Goal: Task Accomplishment & Management: Manage account settings

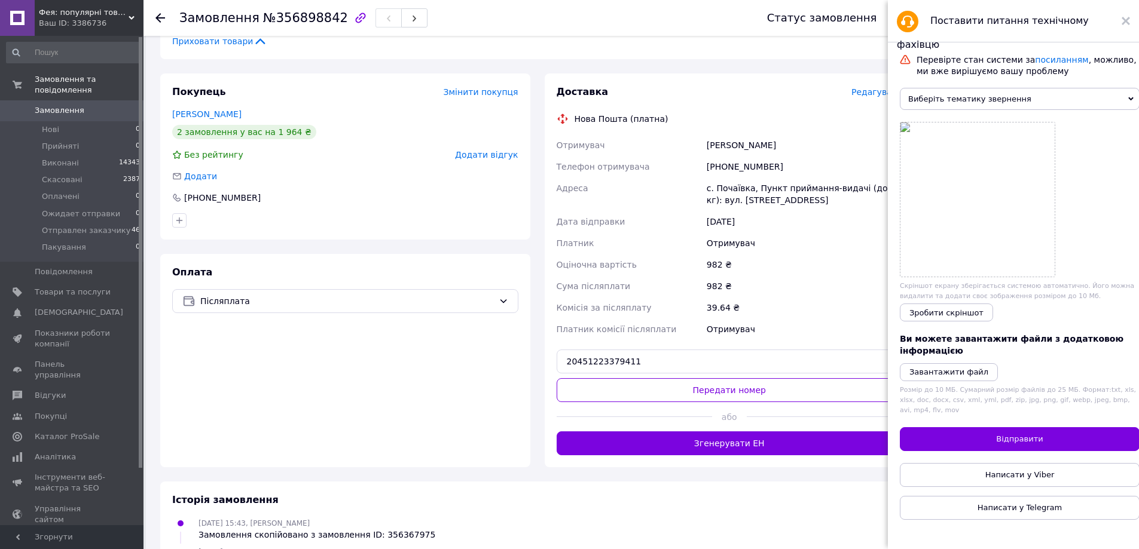
scroll to position [558, 0]
drag, startPoint x: 1126, startPoint y: 17, endPoint x: 911, endPoint y: 333, distance: 382.4
click at [1126, 20] on icon at bounding box center [1125, 21] width 8 height 8
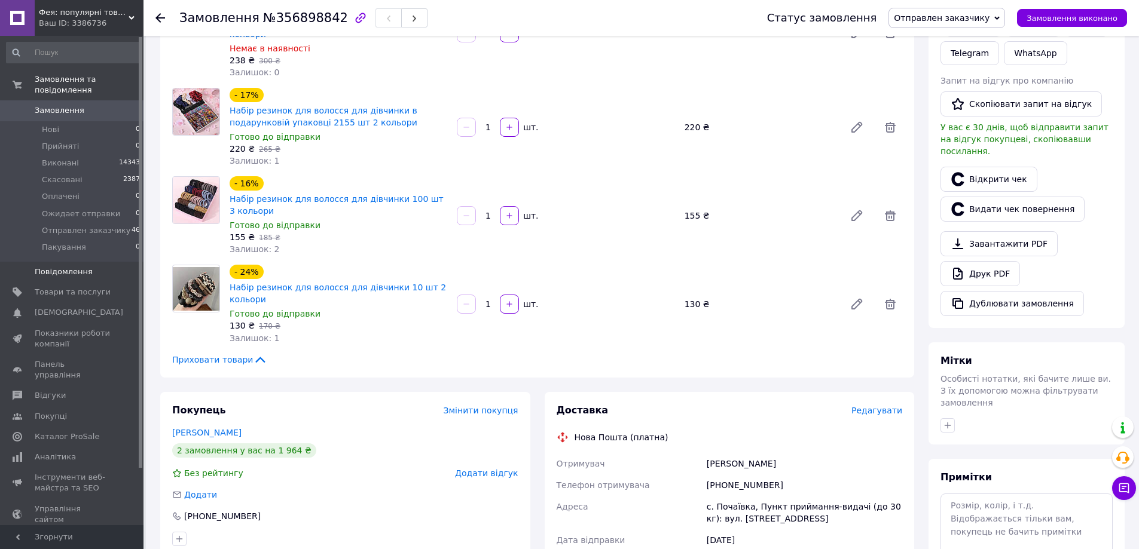
scroll to position [0, 0]
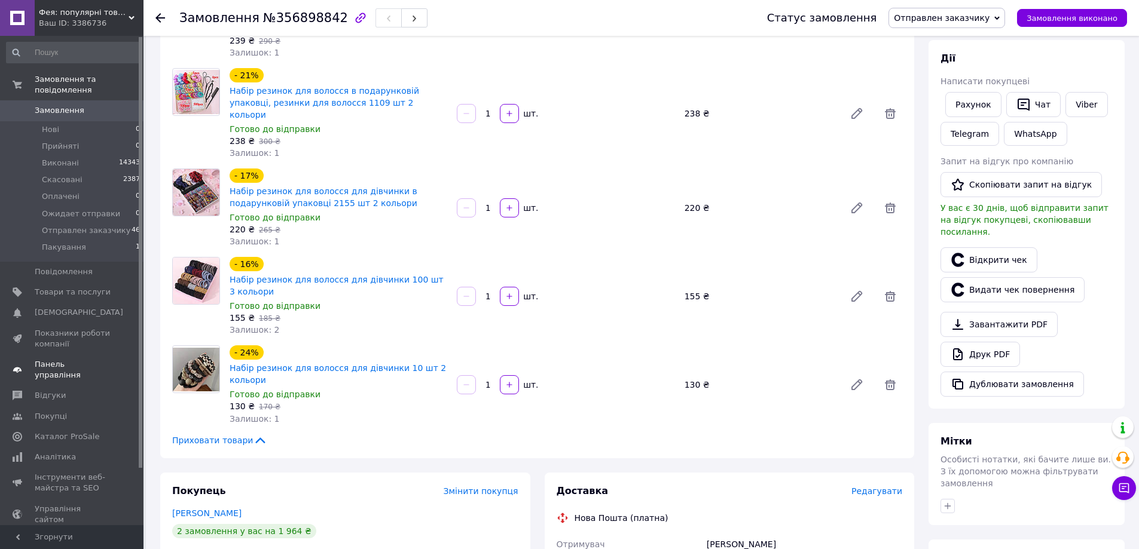
scroll to position [160, 0]
click at [66, 287] on span "Товари та послуги" at bounding box center [73, 292] width 76 height 11
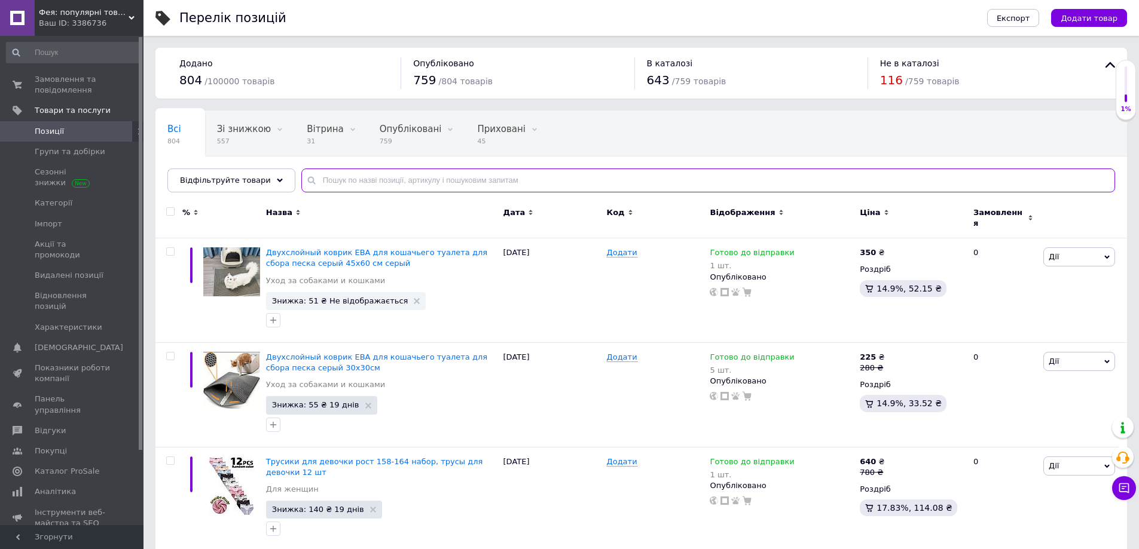
click at [307, 173] on input "text" at bounding box center [707, 181] width 813 height 24
type input "1109"
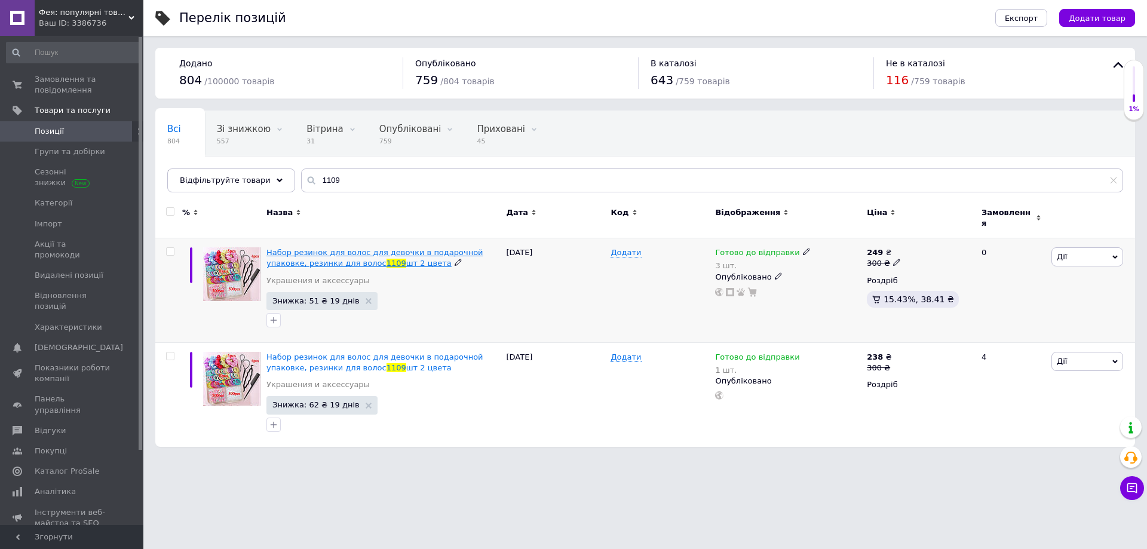
click at [316, 250] on span "Набор резинок для волос для девочки в подарочной упаковке, резинки для волос" at bounding box center [375, 258] width 217 height 20
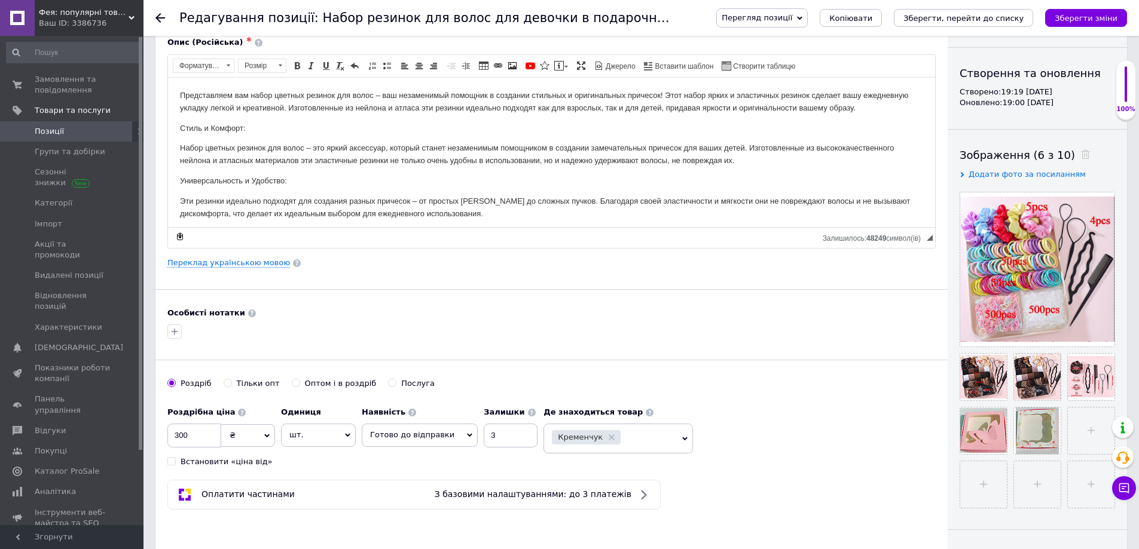
scroll to position [191, 0]
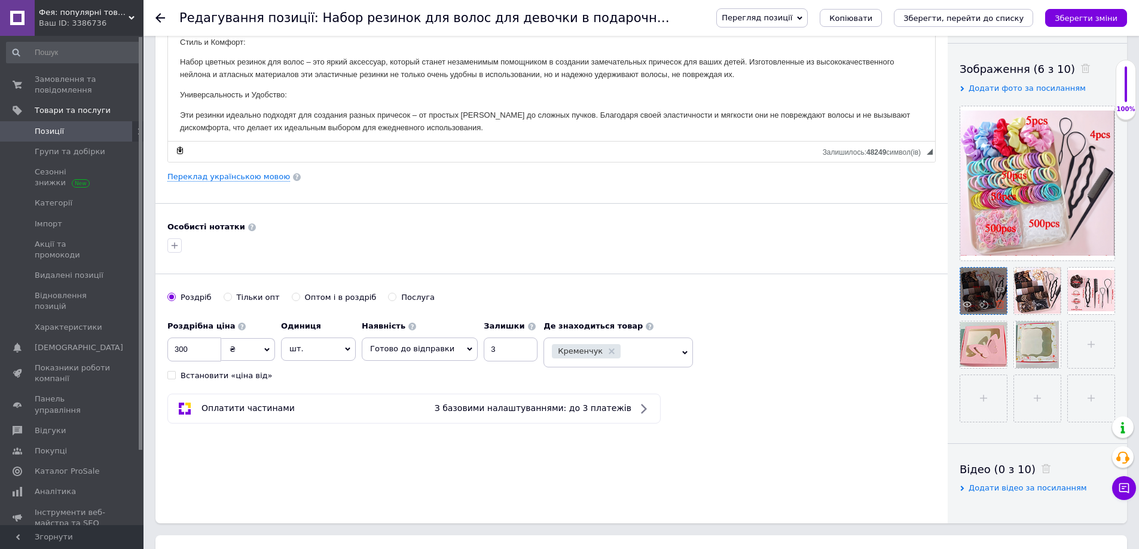
click at [1003, 304] on icon at bounding box center [999, 304] width 9 height 9
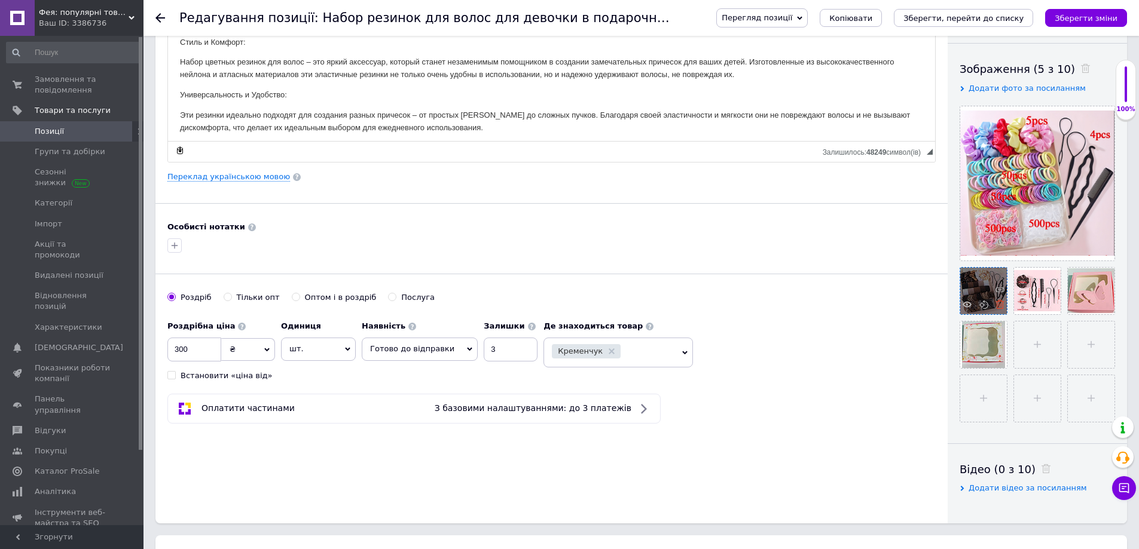
click at [996, 304] on icon at bounding box center [999, 304] width 9 height 9
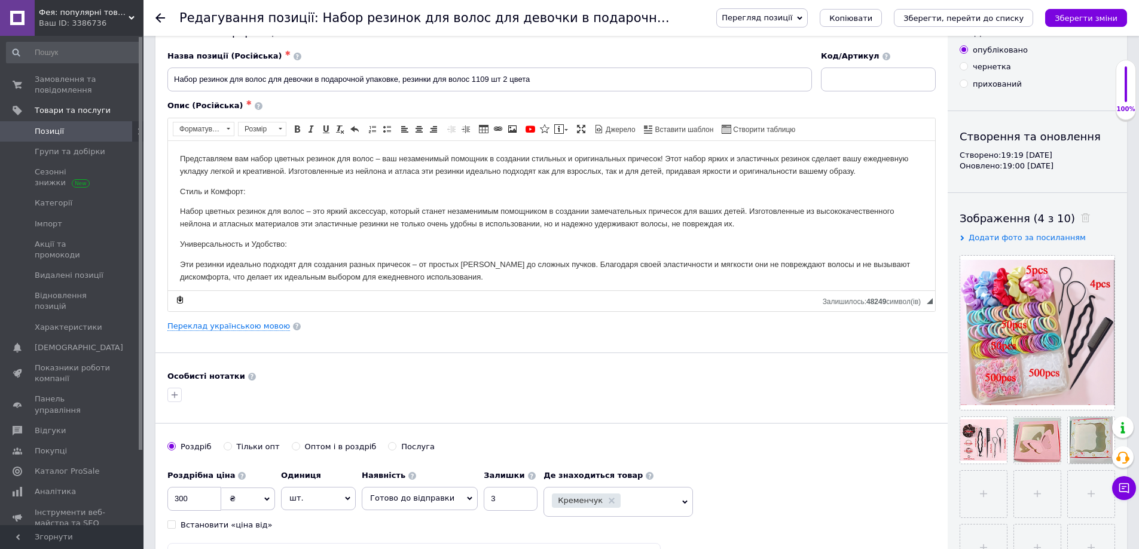
scroll to position [79, 0]
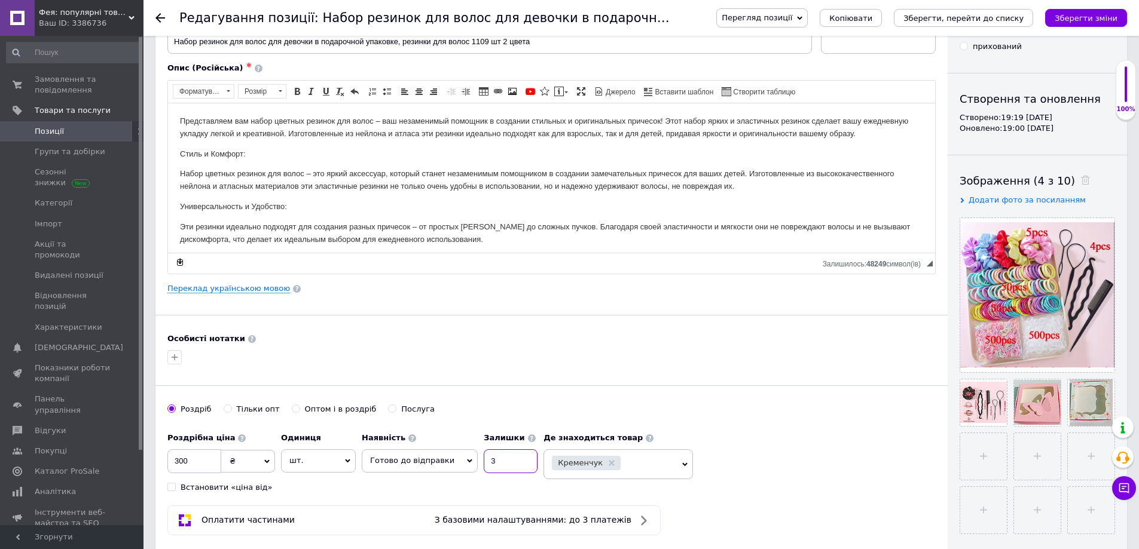
drag, startPoint x: 505, startPoint y: 453, endPoint x: 457, endPoint y: 453, distance: 48.4
click at [457, 453] on div "Наявність Готово до відправки В наявності Немає в наявності Під замовлення Зали…" at bounding box center [450, 450] width 176 height 47
type input "1"
drag, startPoint x: 1088, startPoint y: 22, endPoint x: 1026, endPoint y: 193, distance: 182.6
click at [1090, 23] on button "Зберегти зміни" at bounding box center [1086, 18] width 82 height 18
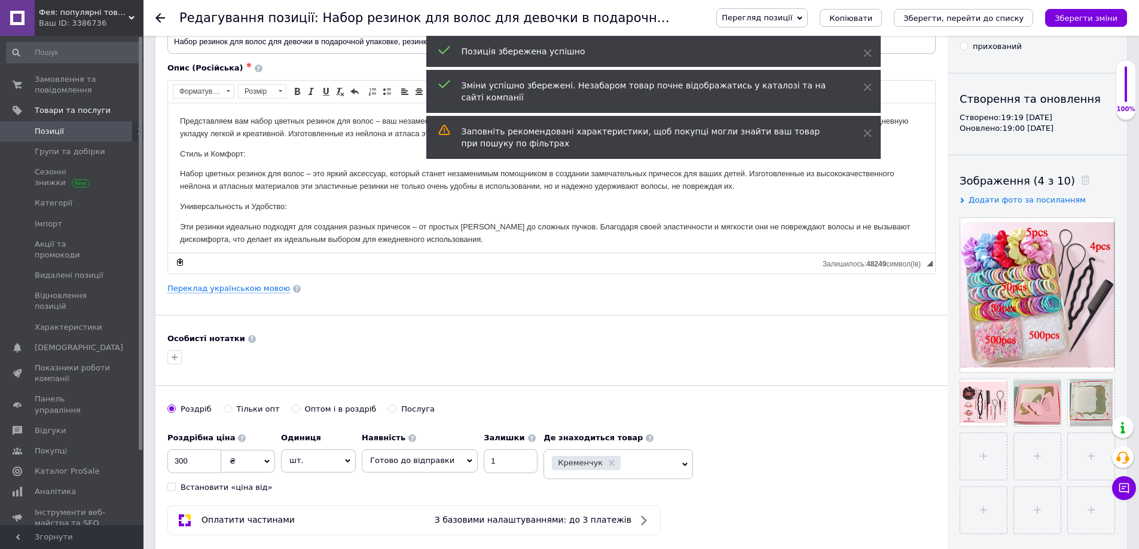
scroll to position [0, 0]
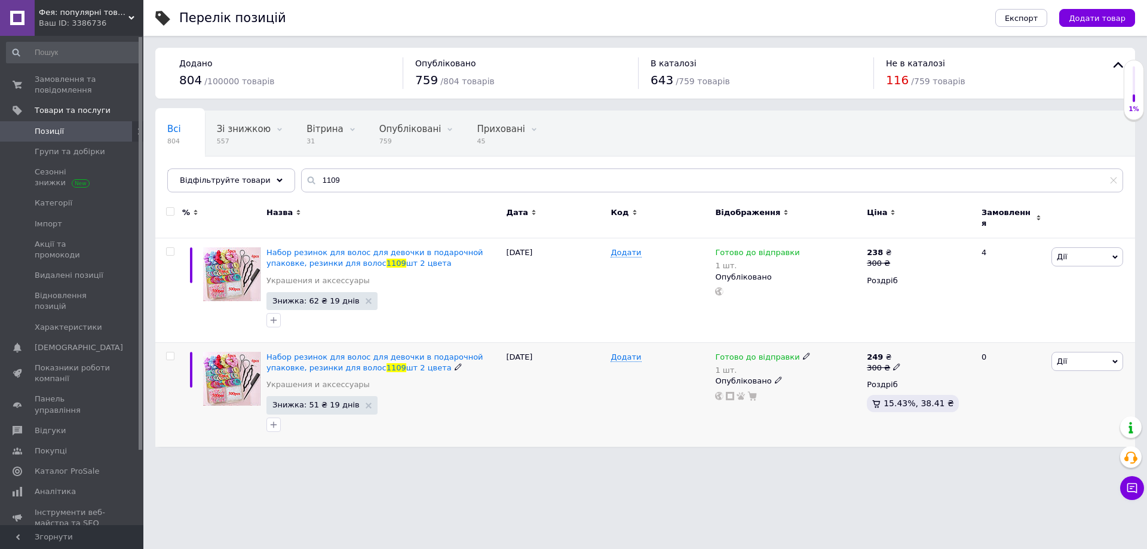
click at [328, 355] on div "Набор резинок для волос для девочки в подарочной упаковке, резинки для волос 11…" at bounding box center [384, 363] width 234 height 22
click at [332, 342] on div "Набор резинок для волос для девочки в подарочной упаковке, резинки для волос 11…" at bounding box center [384, 394] width 240 height 104
click at [349, 355] on div "Набор резинок для волос для девочки в подарочной упаковке, резинки для волос 11…" at bounding box center [384, 363] width 234 height 22
click at [351, 353] on span "Набор резинок для волос для девочки в подарочной упаковке, резинки для волос" at bounding box center [375, 363] width 217 height 20
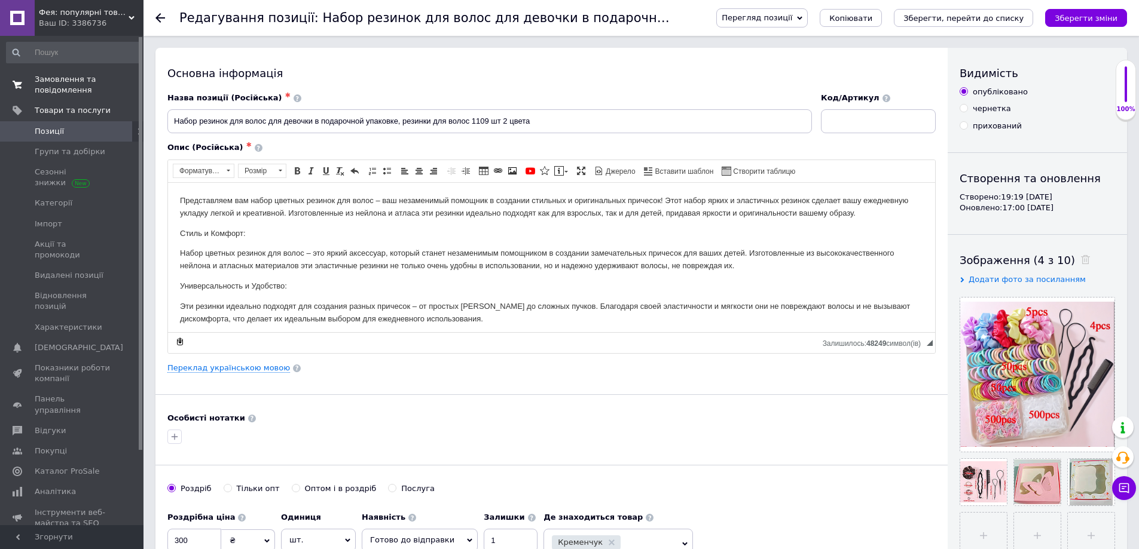
click at [60, 90] on span "Замовлення та повідомлення" at bounding box center [73, 85] width 76 height 22
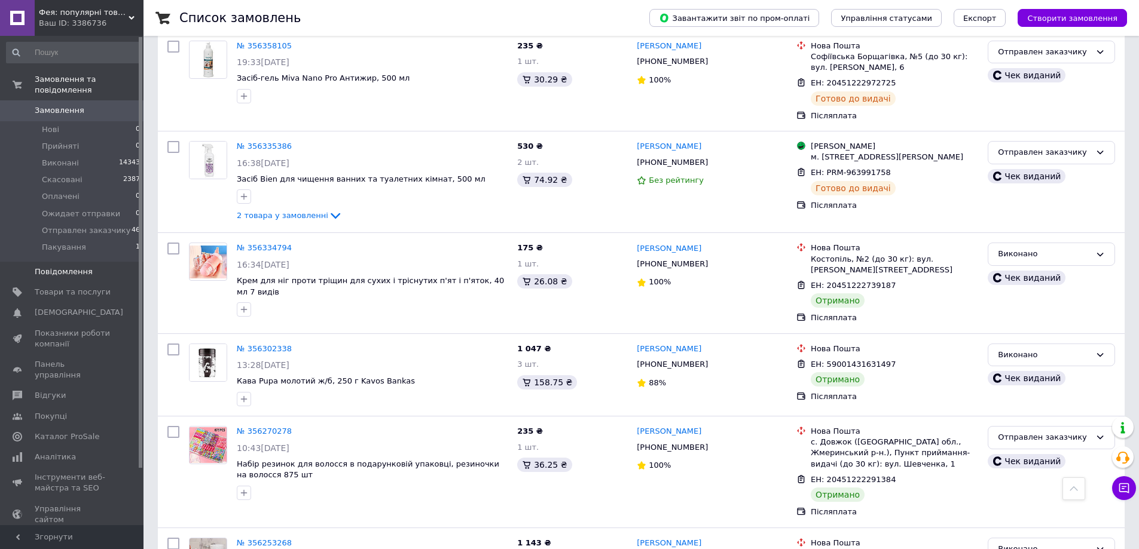
scroll to position [5817, 0]
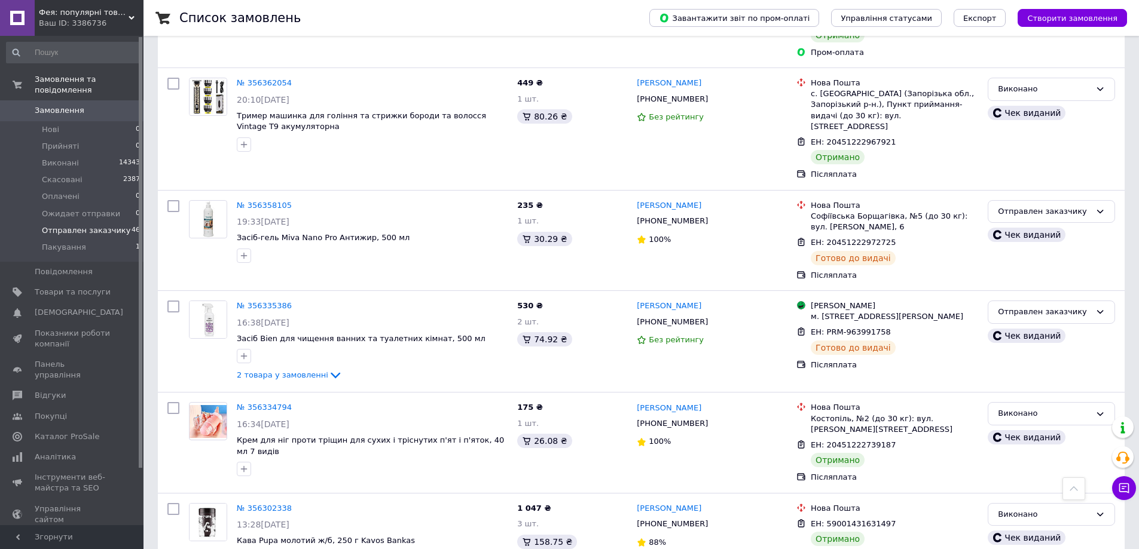
click at [54, 225] on span "Отправлен заказчику" at bounding box center [86, 230] width 88 height 11
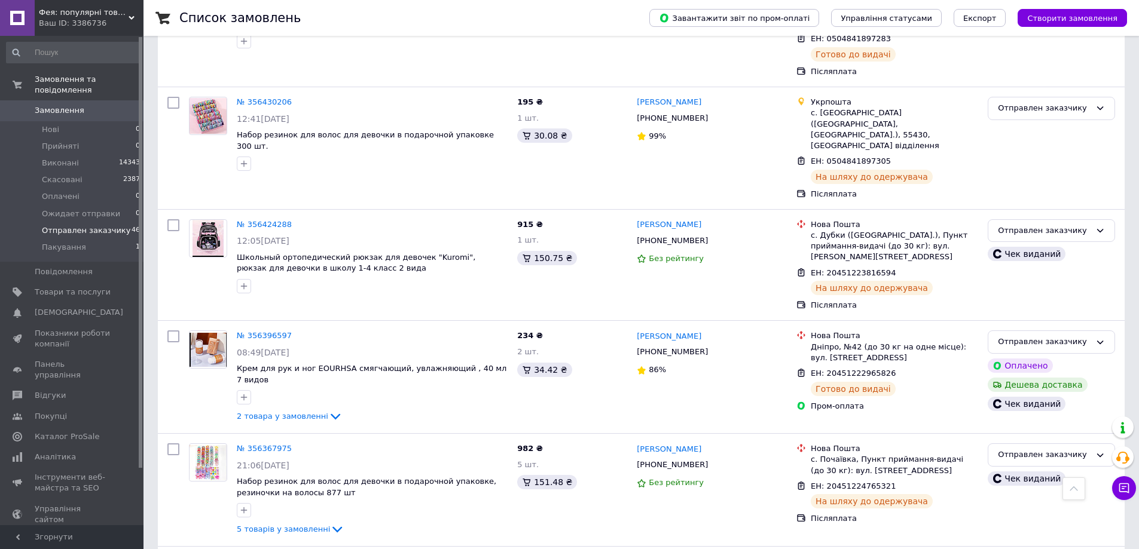
scroll to position [3864, 0]
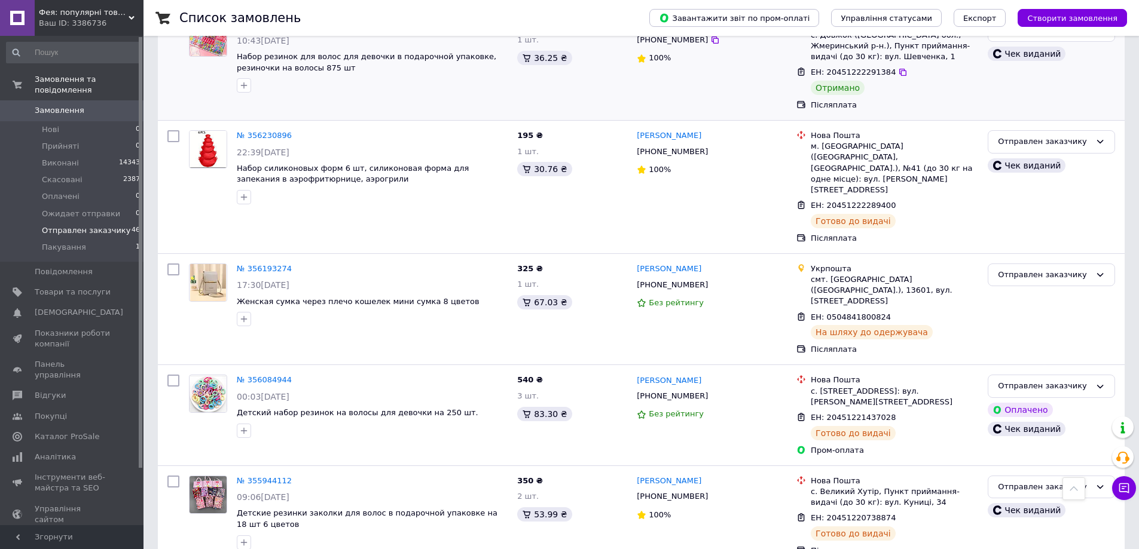
scroll to position [4394, 0]
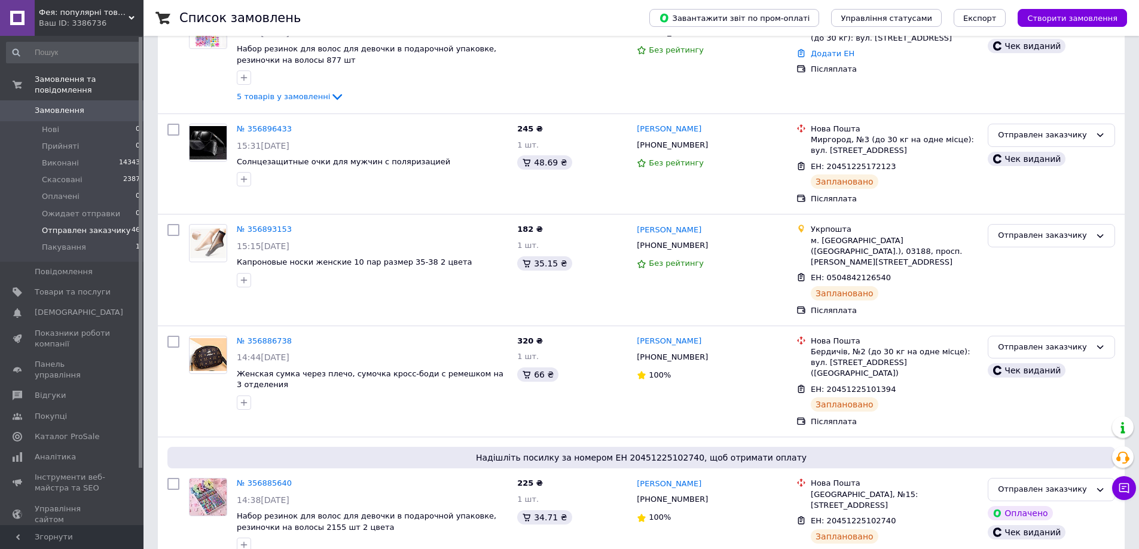
scroll to position [0, 0]
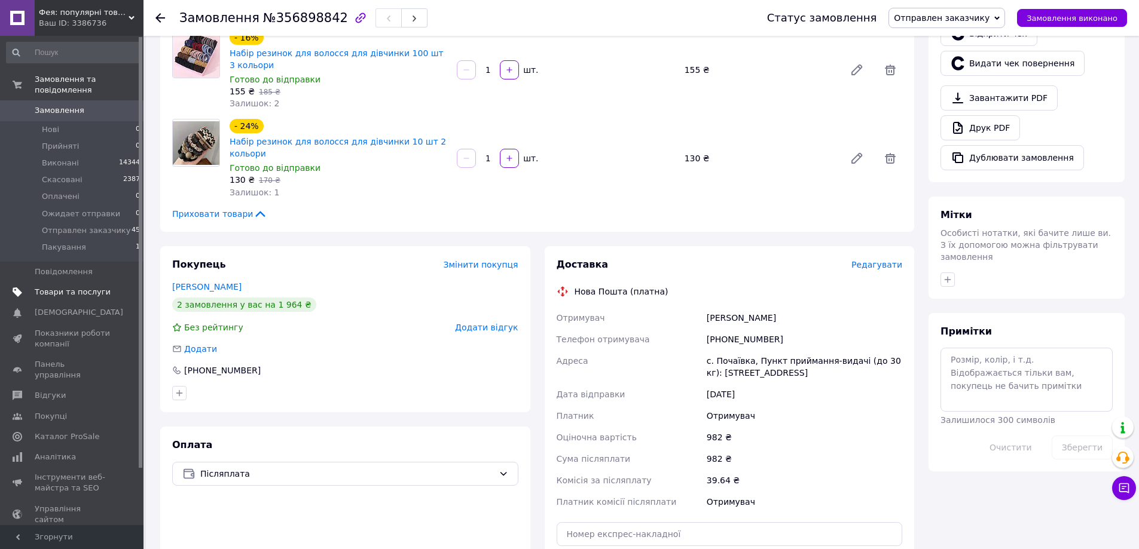
scroll to position [382, 0]
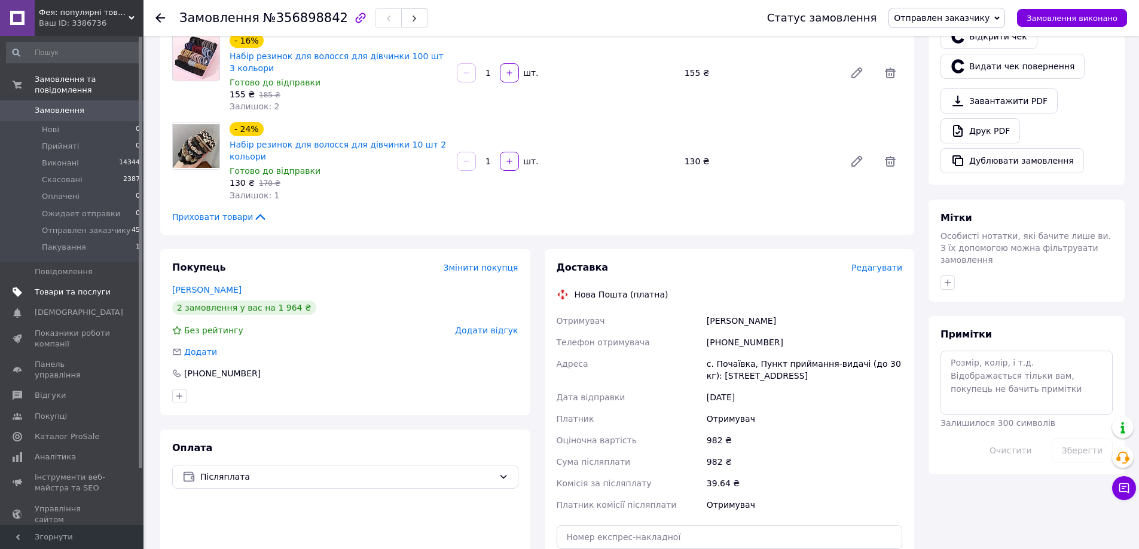
click at [56, 287] on span "Товари та послуги" at bounding box center [73, 292] width 76 height 11
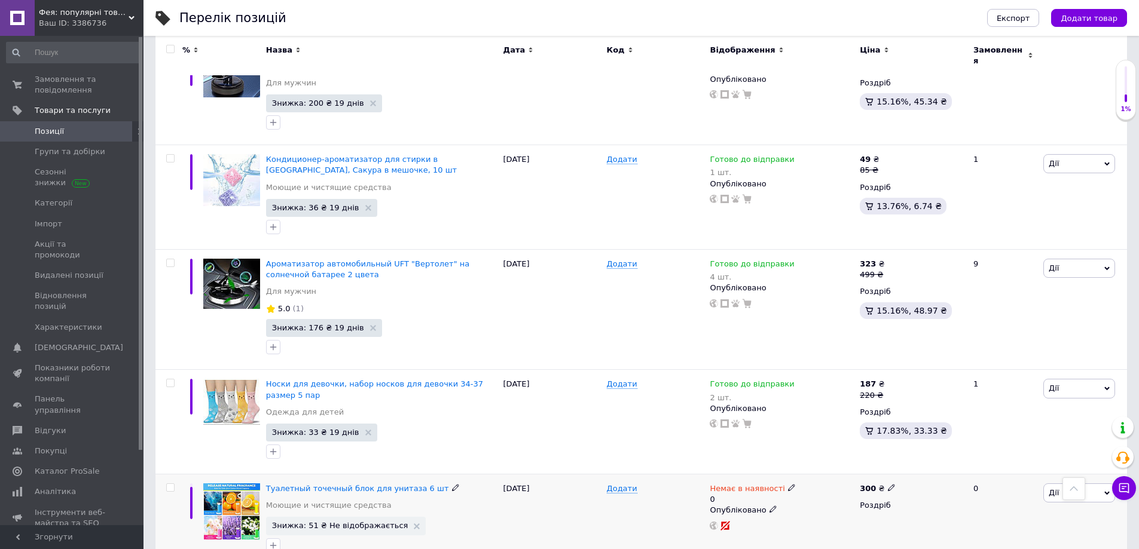
scroll to position [9973, 0]
